Goal: Task Accomplishment & Management: Manage account settings

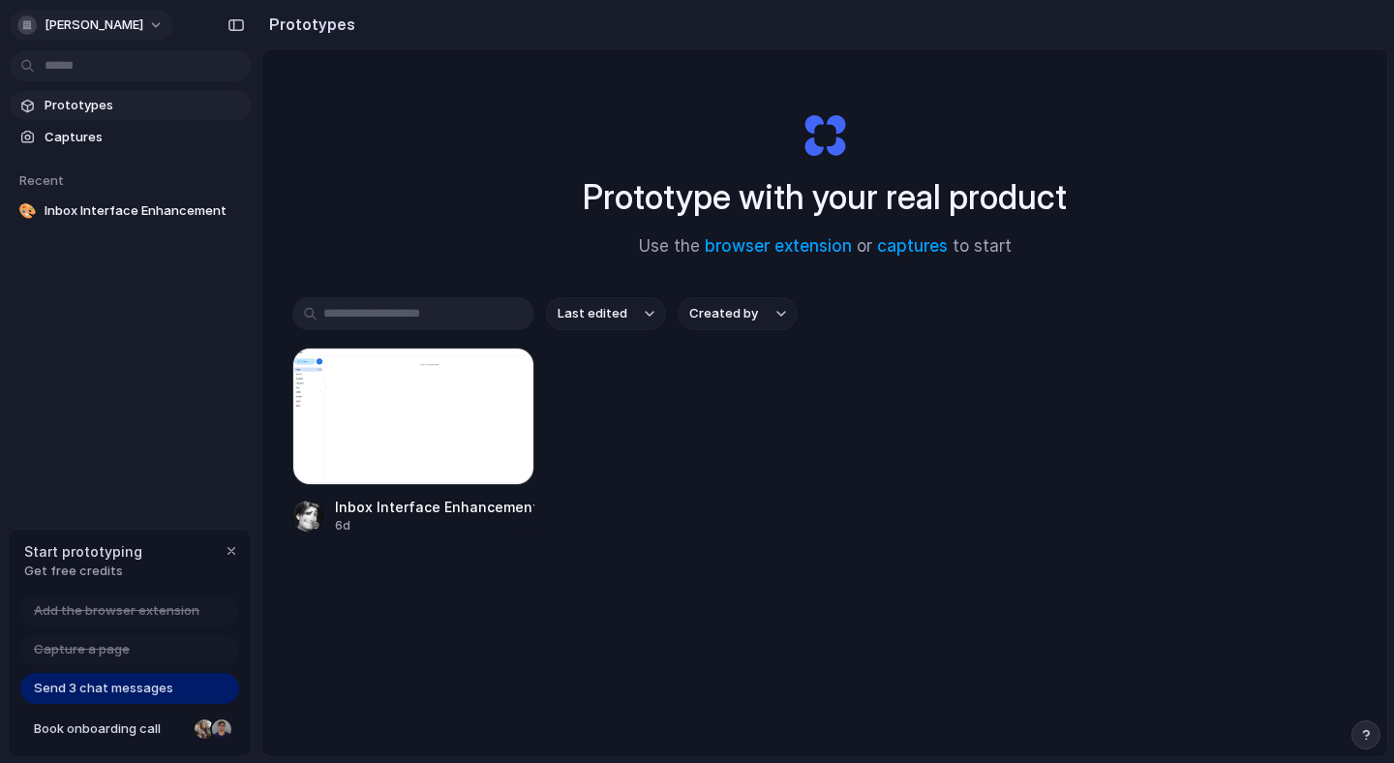
click at [121, 23] on span "[PERSON_NAME]" at bounding box center [94, 24] width 99 height 19
click at [111, 37] on div "Settings Invite members Change theme Sign out" at bounding box center [697, 381] width 1394 height 763
click at [113, 33] on span "[PERSON_NAME]" at bounding box center [94, 24] width 99 height 19
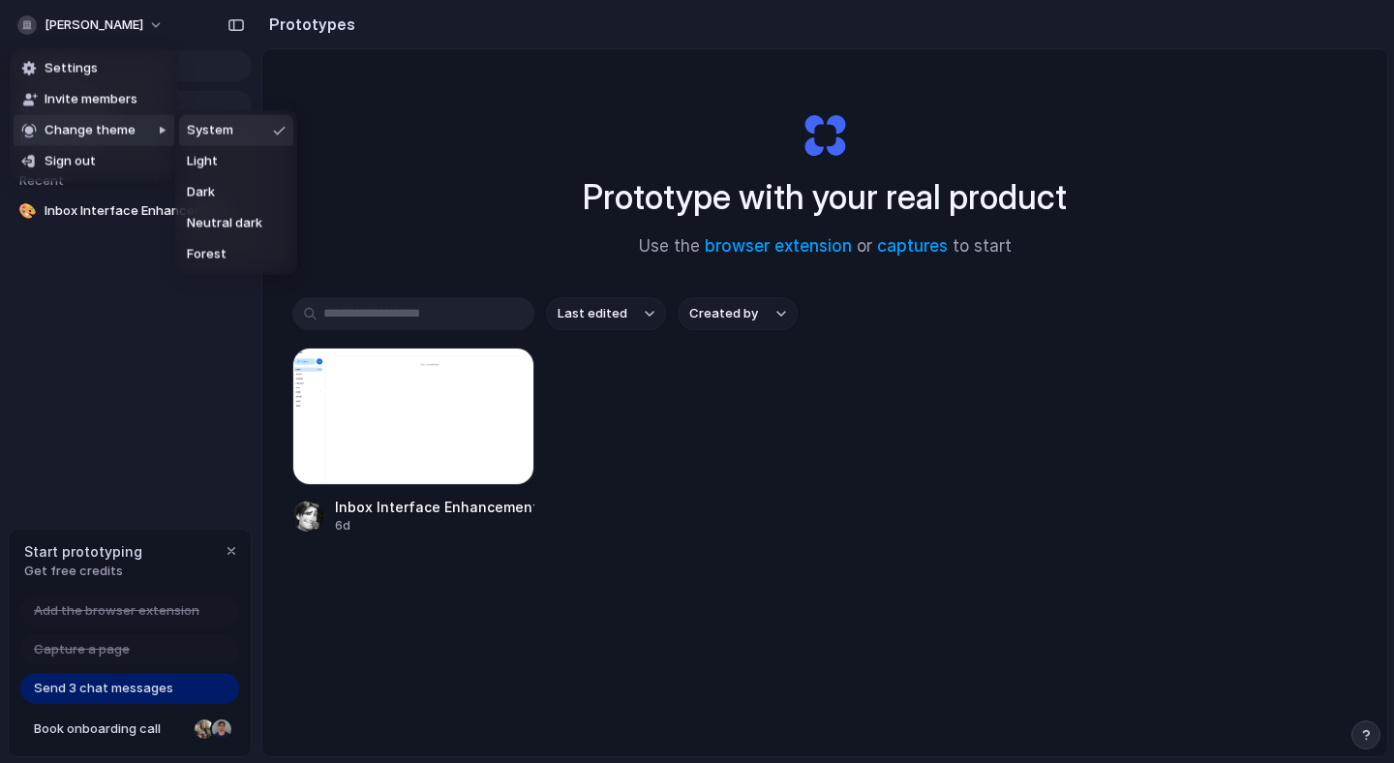
click at [157, 132] on div at bounding box center [166, 192] width 18 height 165
click at [155, 132] on li "Change theme" at bounding box center [94, 130] width 161 height 31
click at [224, 155] on li "Light" at bounding box center [236, 161] width 114 height 31
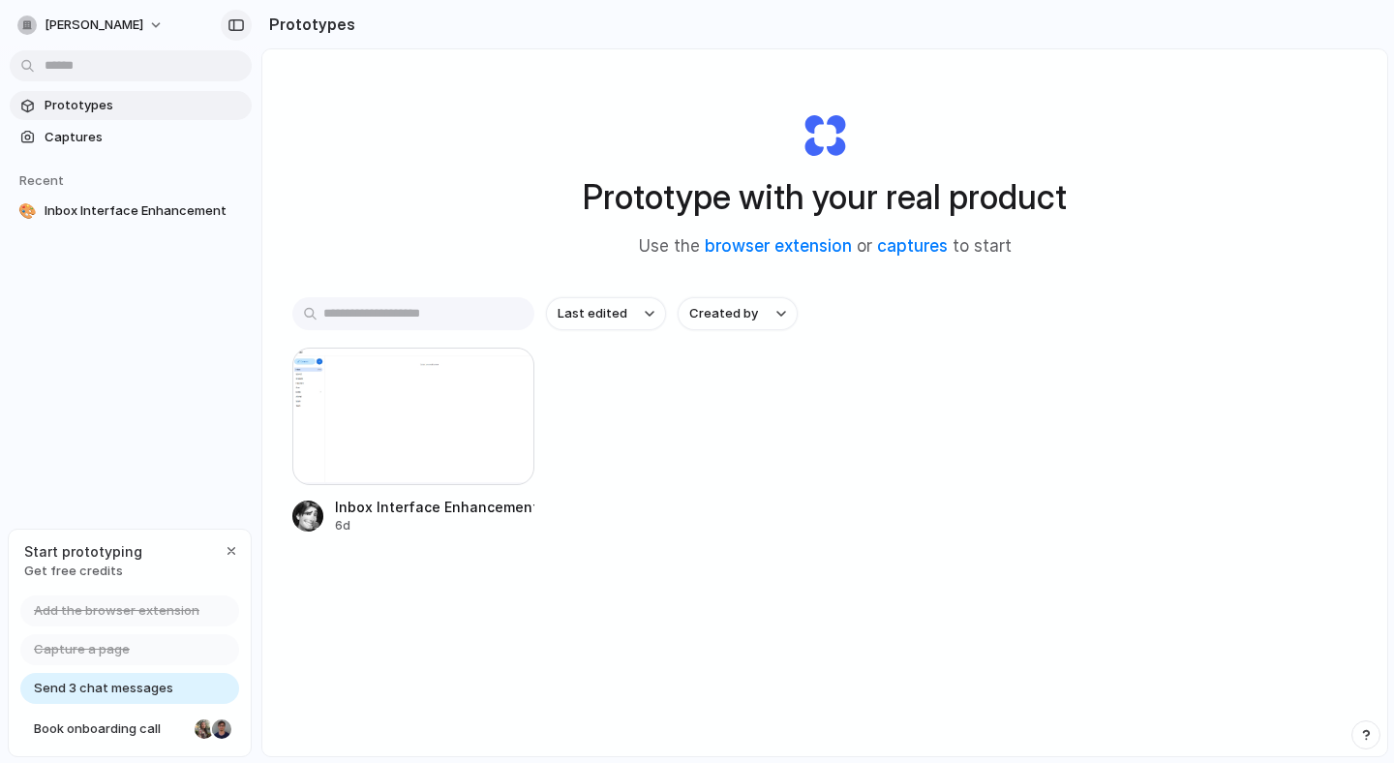
click at [237, 18] on div "button" at bounding box center [236, 25] width 17 height 14
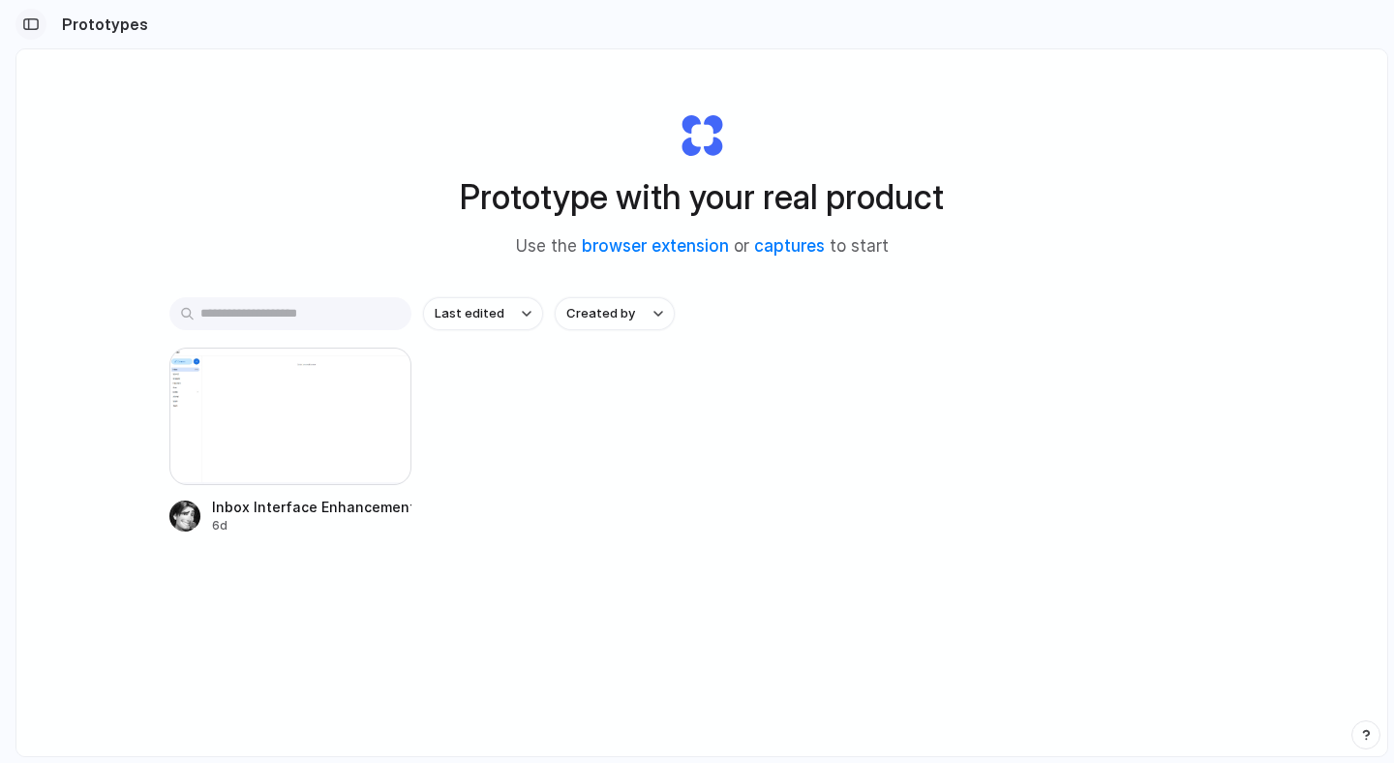
click at [30, 25] on div "button" at bounding box center [30, 24] width 17 height 14
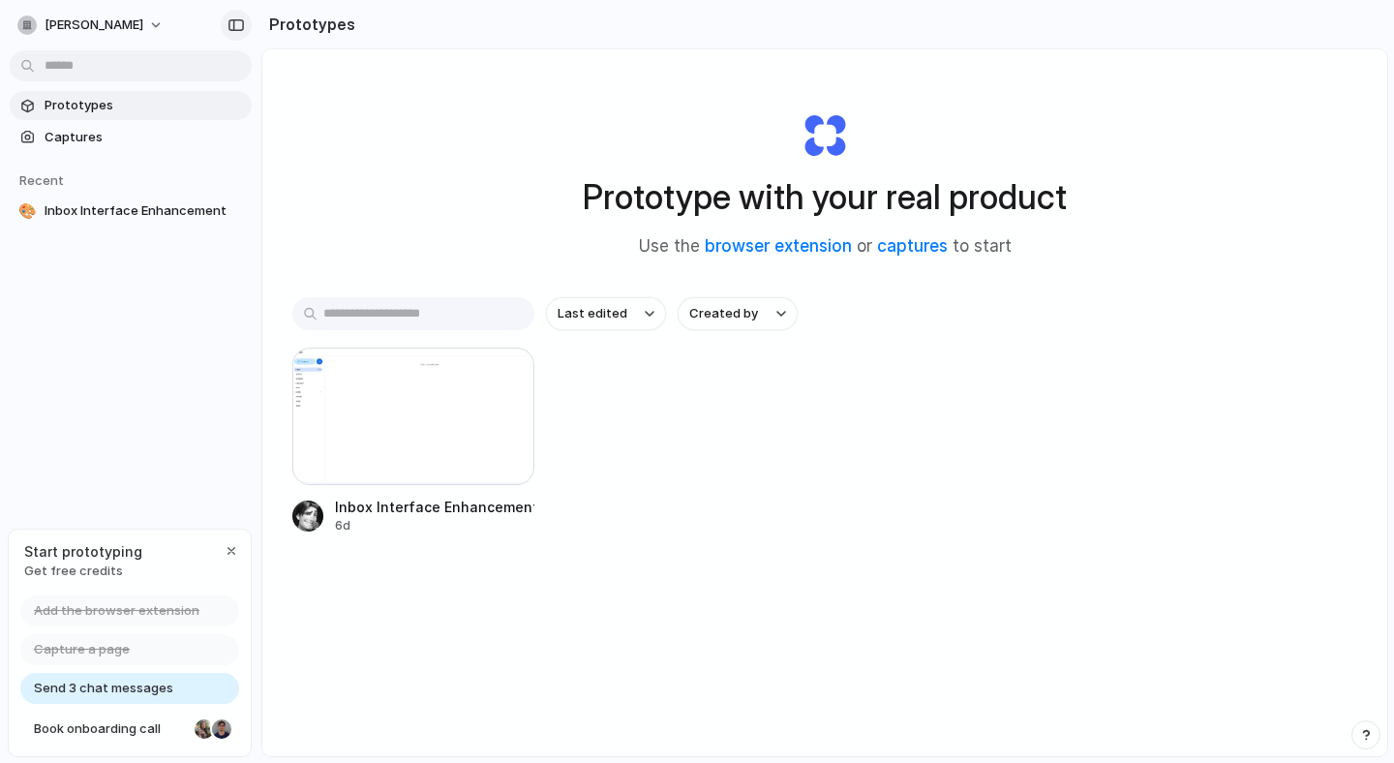
click at [242, 25] on div "button" at bounding box center [236, 25] width 17 height 14
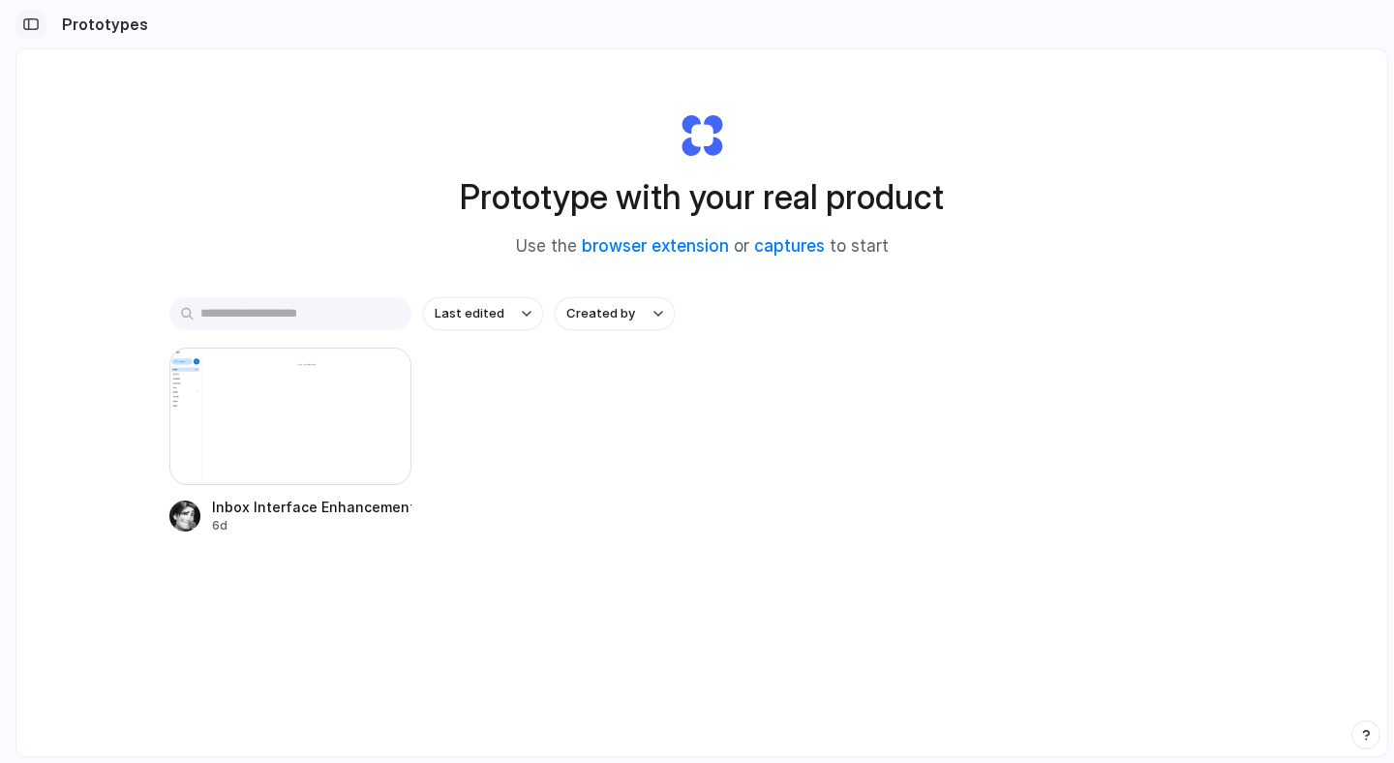
click at [30, 17] on div "button" at bounding box center [30, 24] width 17 height 14
